Goal: Information Seeking & Learning: Learn about a topic

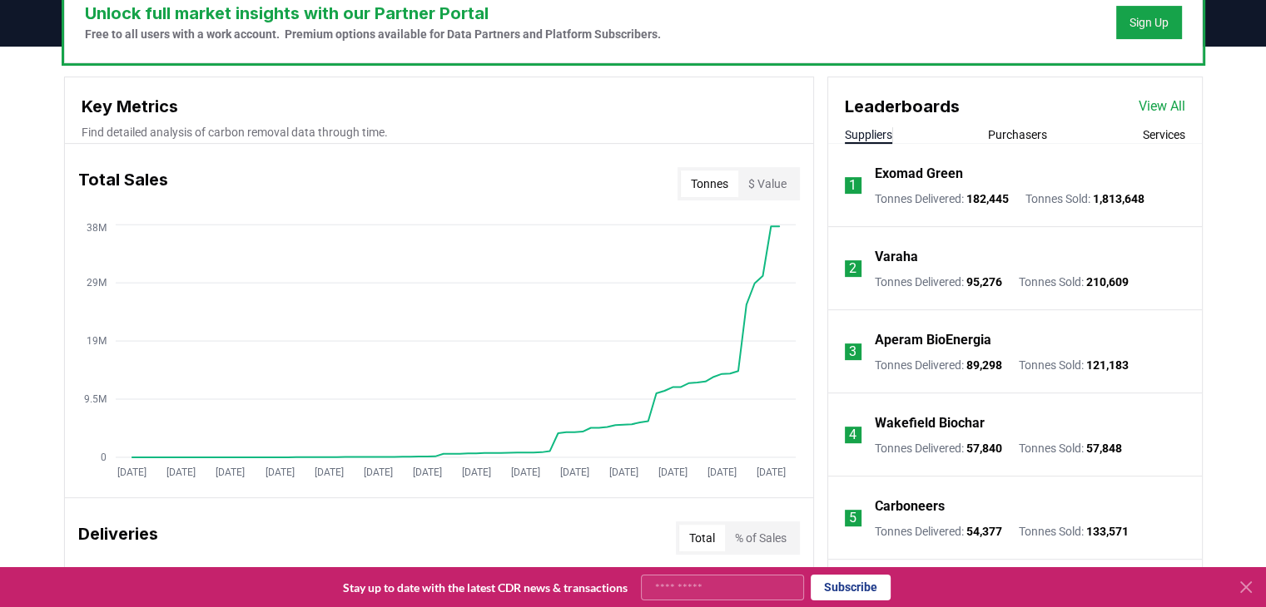
scroll to position [536, 0]
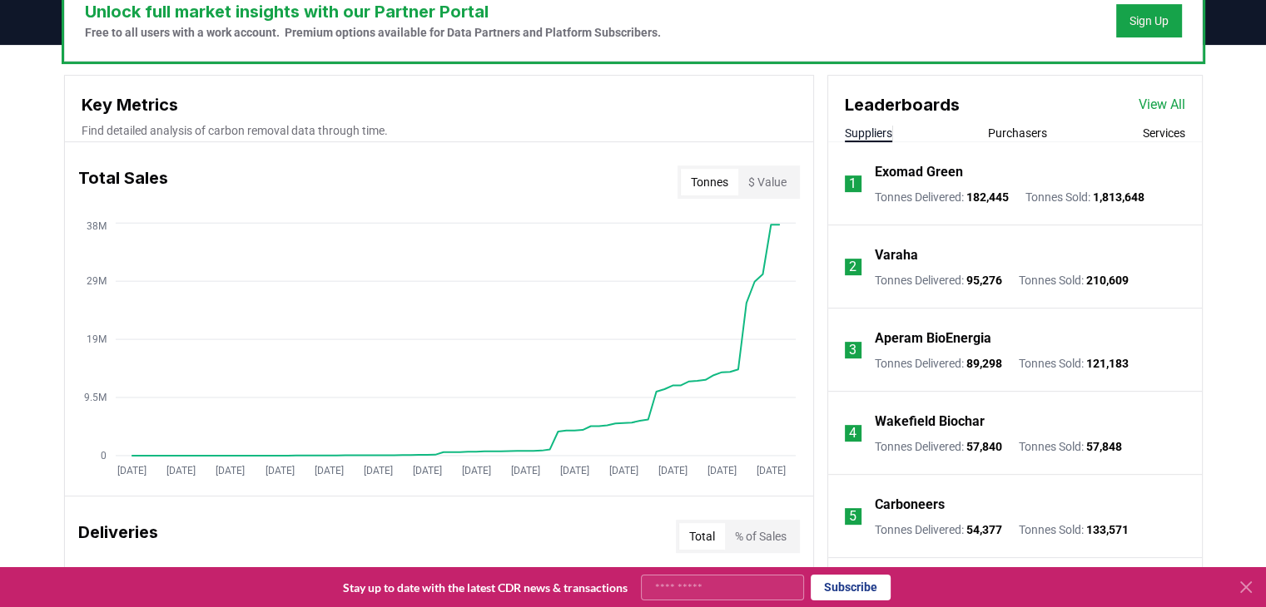
click at [940, 167] on p "Exomad Green" at bounding box center [919, 172] width 88 height 20
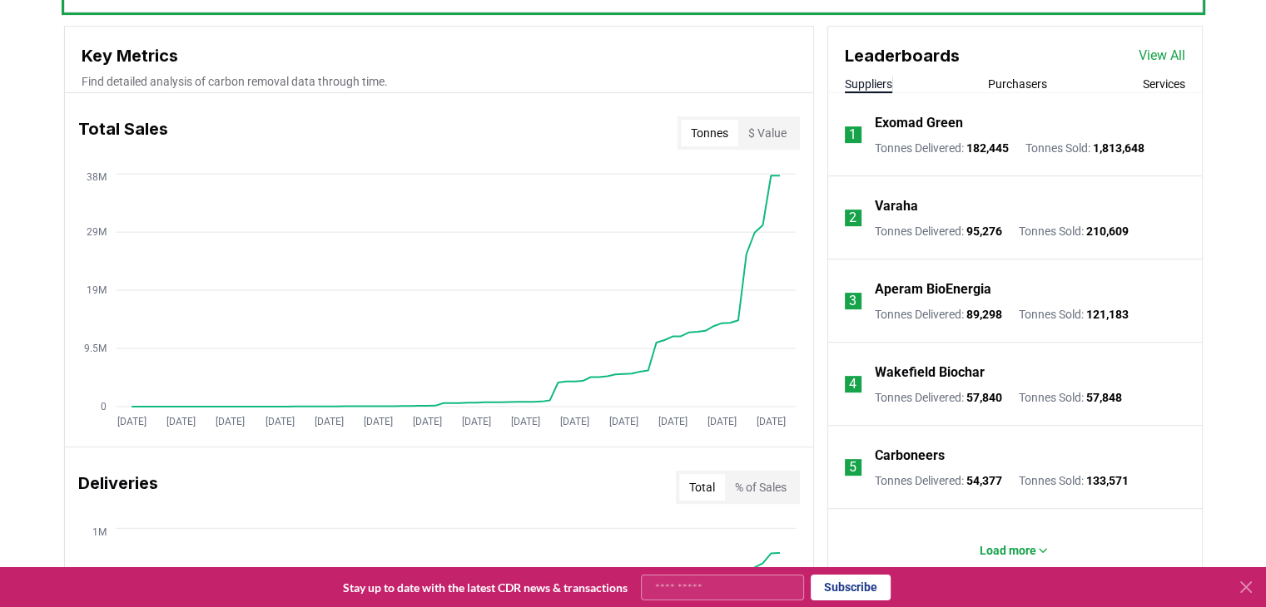
scroll to position [582, 0]
